Goal: Information Seeking & Learning: Learn about a topic

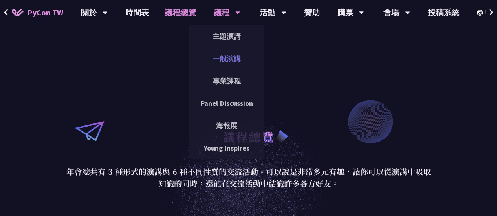
click at [234, 57] on link "一般演講" at bounding box center [226, 58] width 75 height 18
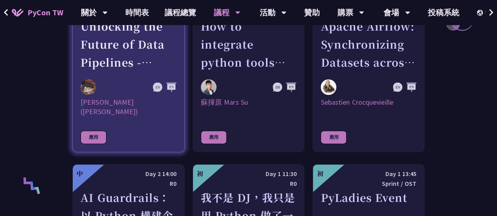
scroll to position [432, 0]
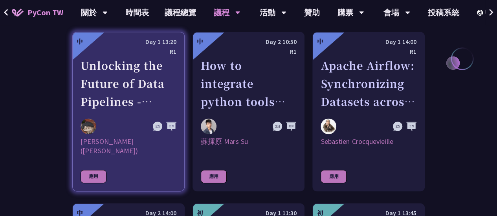
click at [117, 117] on link "中 Day 1 13:20 R1 Unlocking the Future of Data Pipelines - Apache Airflow 3 [PER…" at bounding box center [128, 112] width 112 height 160
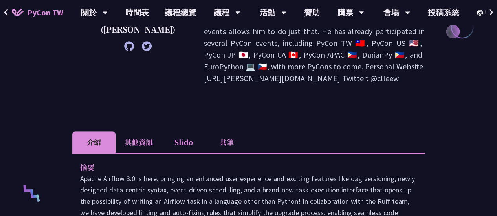
scroll to position [236, 0]
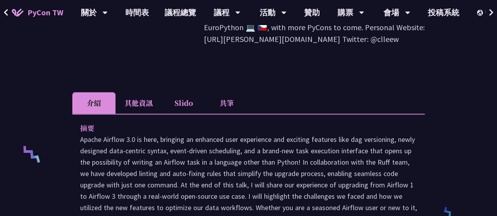
click at [148, 92] on li "其他資訊" at bounding box center [138, 103] width 46 height 22
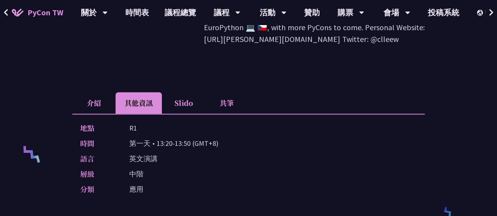
click at [234, 92] on li "共筆" at bounding box center [226, 103] width 43 height 22
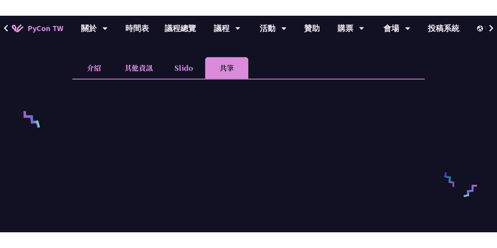
scroll to position [275, 0]
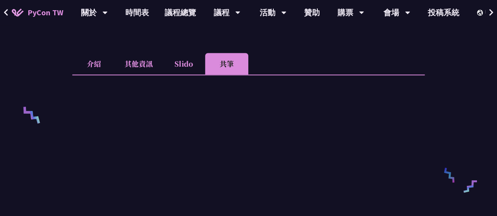
click at [455, 90] on div "Unlocking the Future of Data Pipelines - Apache Airflow 3 [PERSON_NAME] ([PERSO…" at bounding box center [248, 211] width 497 height 972
